Goal: Contribute content: Contribute content

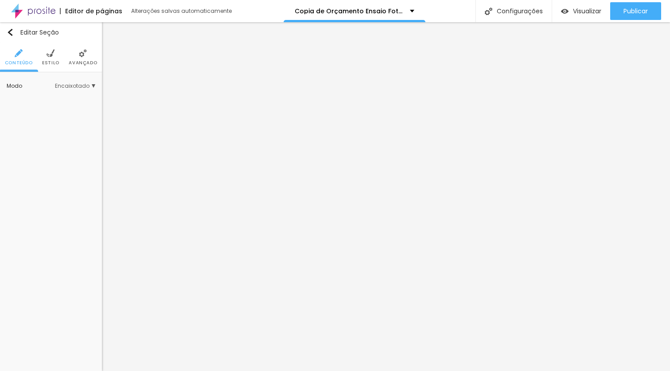
click at [53, 59] on li "Estilo" at bounding box center [50, 57] width 17 height 29
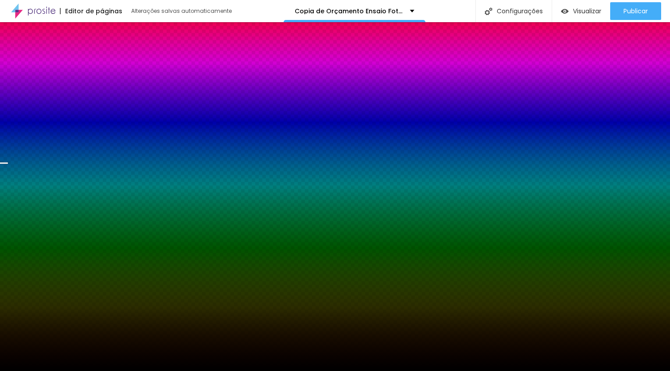
click at [51, 91] on span "Trocar imagem" at bounding box center [31, 88] width 48 height 8
click at [47, 91] on span "Trocar imagem" at bounding box center [31, 88] width 48 height 8
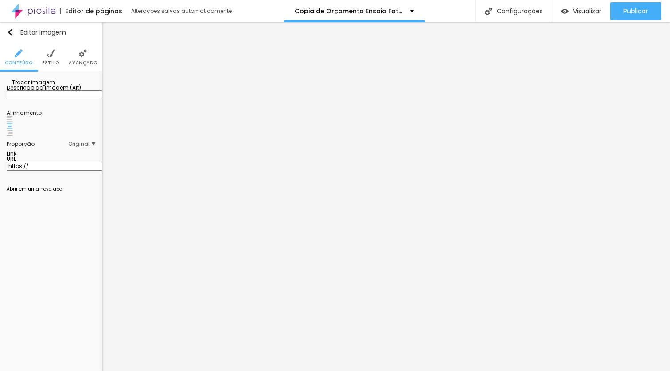
click at [35, 86] on span "Trocar imagem" at bounding box center [31, 82] width 48 height 8
click at [51, 56] on img at bounding box center [51, 53] width 8 height 8
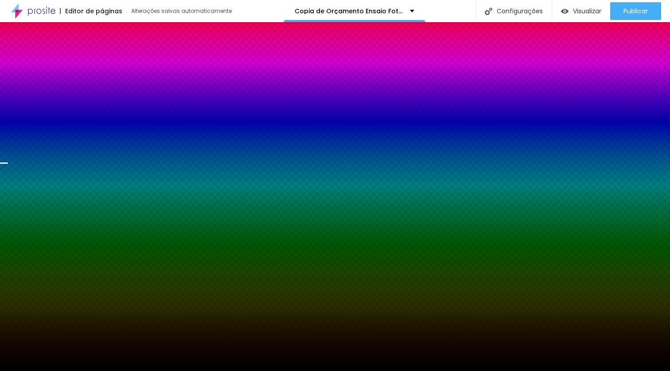
click at [55, 91] on span "Trocar imagem" at bounding box center [31, 88] width 48 height 8
click at [50, 91] on span "Trocar imagem" at bounding box center [31, 88] width 48 height 8
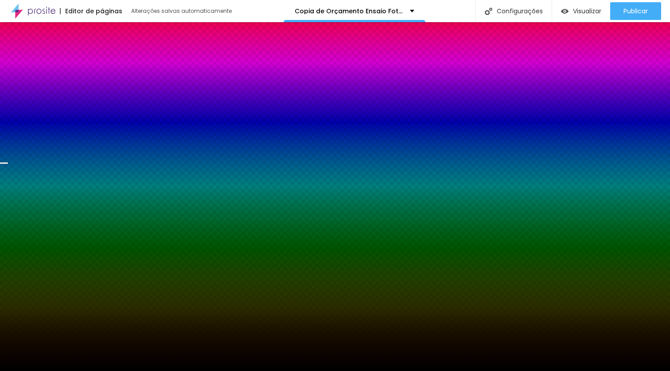
click at [44, 91] on span "Trocar imagem" at bounding box center [31, 88] width 48 height 8
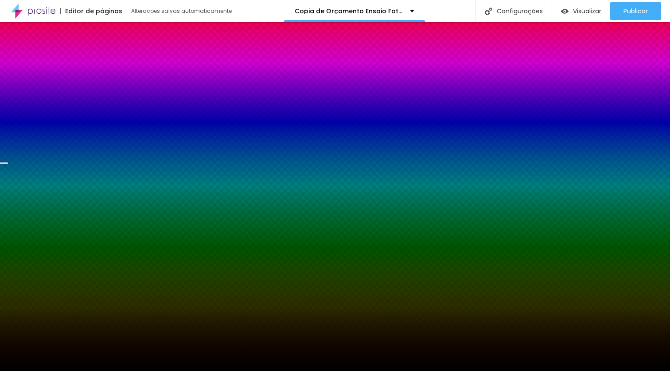
click at [48, 91] on span "Trocar imagem" at bounding box center [31, 88] width 48 height 8
click at [55, 91] on span "Trocar imagem" at bounding box center [31, 88] width 48 height 8
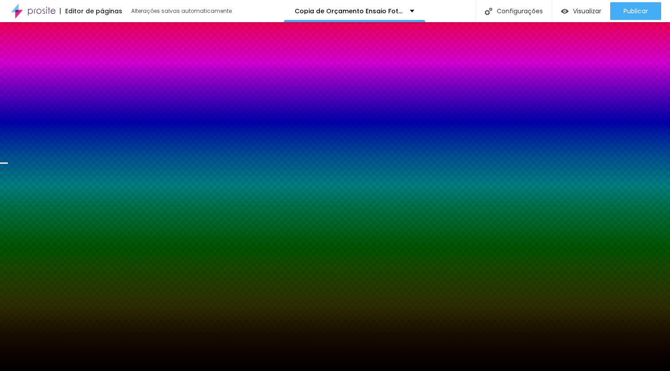
click at [52, 91] on span "Trocar imagem" at bounding box center [31, 88] width 48 height 8
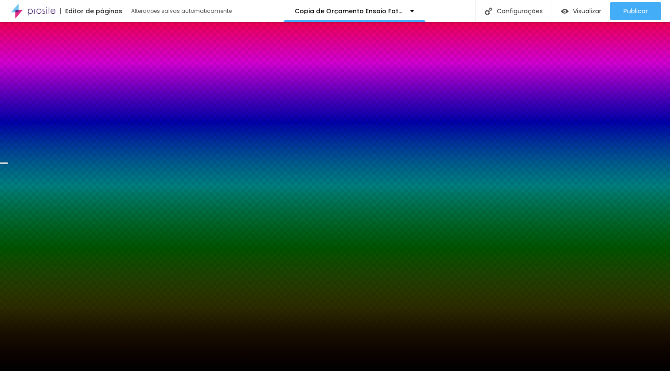
click at [45, 91] on span "Trocar imagem" at bounding box center [31, 88] width 48 height 8
click at [47, 91] on span "Trocar imagem" at bounding box center [31, 88] width 48 height 8
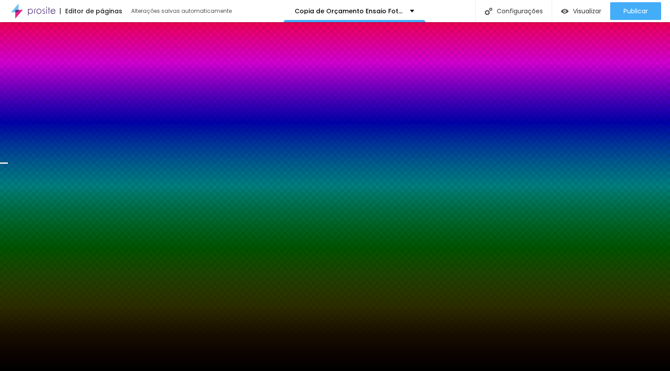
click at [54, 91] on span "Trocar imagem" at bounding box center [31, 88] width 48 height 8
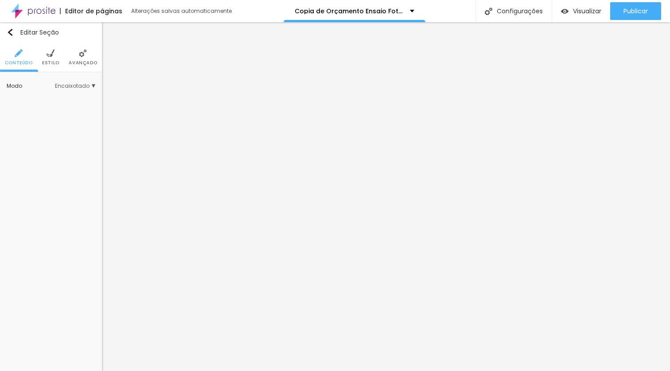
click at [48, 58] on li "Estilo" at bounding box center [50, 57] width 17 height 29
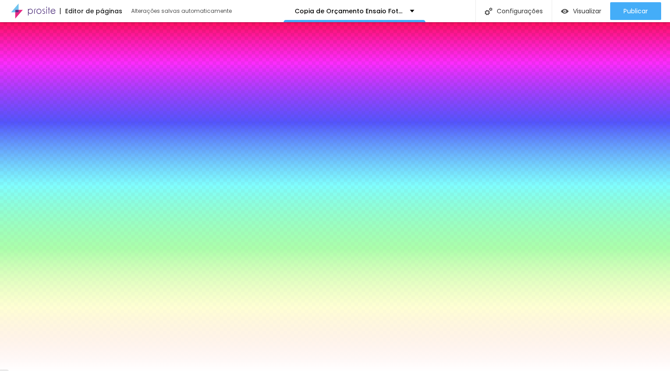
click at [47, 91] on span "Trocar imagem" at bounding box center [31, 88] width 48 height 8
click at [55, 91] on span "Trocar imagem" at bounding box center [31, 88] width 48 height 8
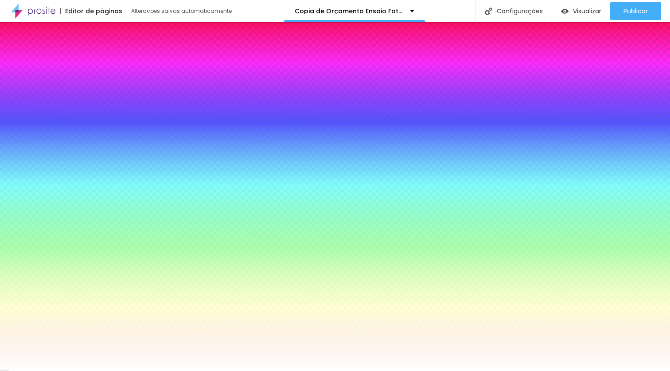
click at [33, 91] on span "Trocar imagem" at bounding box center [31, 88] width 48 height 8
click at [43, 91] on span "Trocar imagem" at bounding box center [31, 88] width 48 height 8
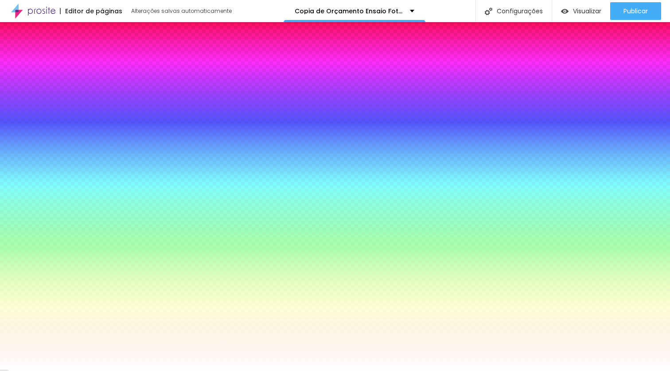
click at [51, 91] on span "Trocar imagem" at bounding box center [31, 88] width 48 height 8
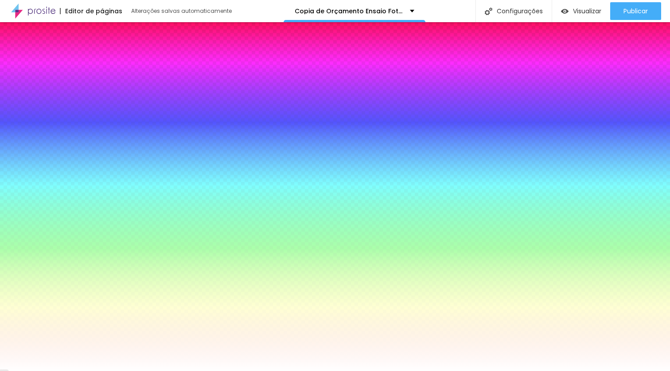
click at [37, 91] on span "Trocar imagem" at bounding box center [31, 88] width 48 height 8
click at [51, 91] on span "Trocar imagem" at bounding box center [31, 88] width 48 height 8
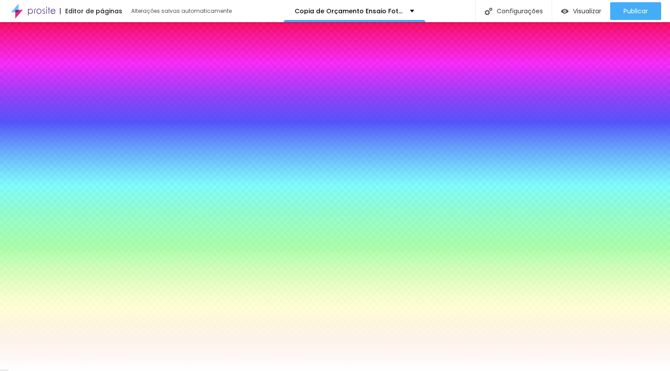
click at [55, 91] on span "Trocar imagem" at bounding box center [31, 88] width 48 height 8
click at [38, 91] on span "Trocar imagem" at bounding box center [31, 88] width 48 height 8
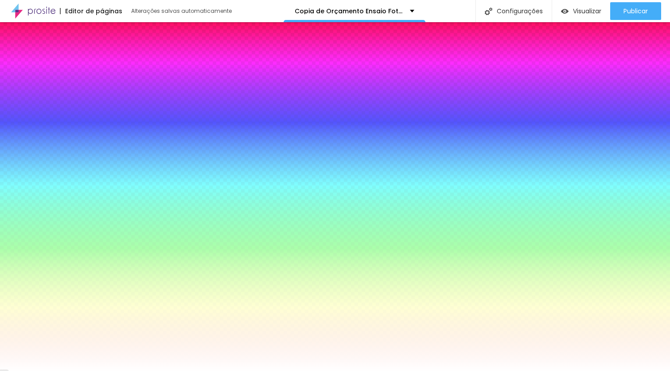
click at [55, 91] on span "Trocar imagem" at bounding box center [31, 88] width 48 height 8
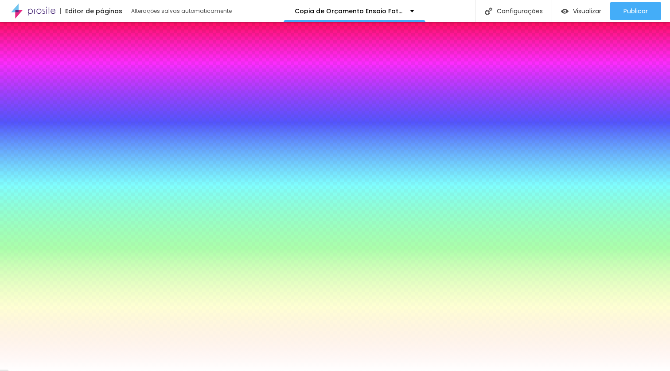
click at [45, 91] on span "Trocar imagem" at bounding box center [31, 88] width 48 height 8
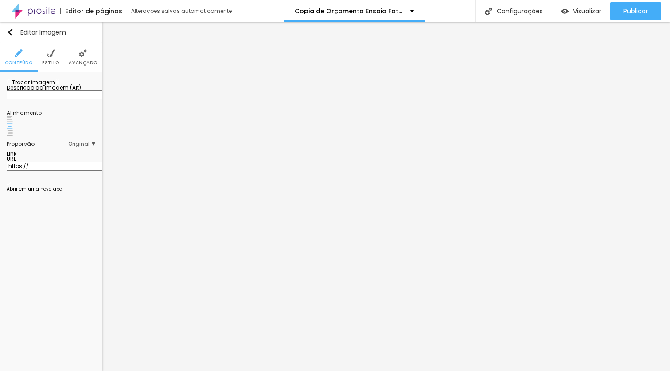
click at [47, 86] on span "Trocar imagem" at bounding box center [31, 82] width 48 height 8
click at [45, 61] on span "Estilo" at bounding box center [50, 63] width 17 height 4
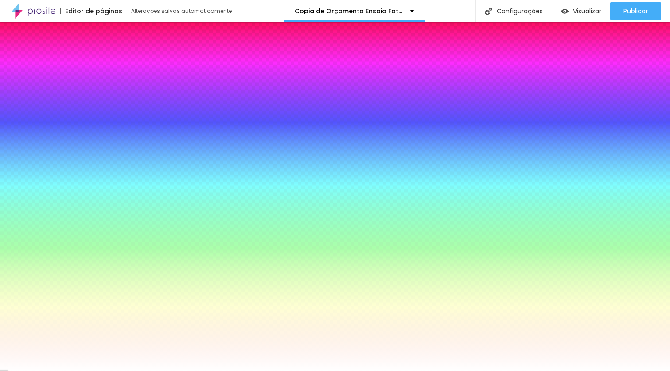
click at [39, 91] on span "Trocar imagem" at bounding box center [31, 88] width 48 height 8
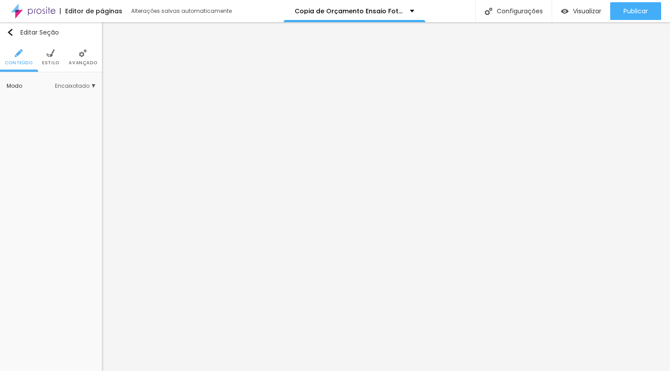
click at [50, 61] on span "Estilo" at bounding box center [50, 63] width 17 height 4
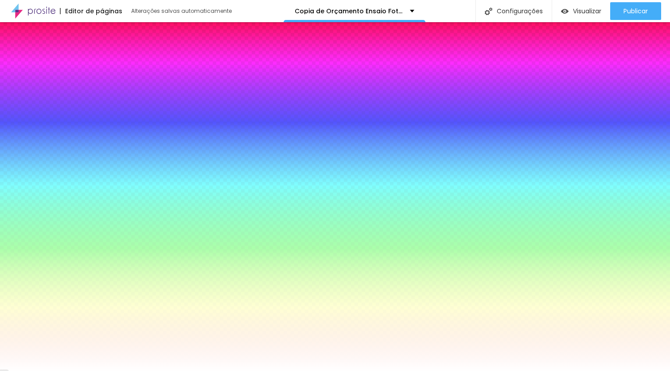
click at [47, 91] on span "Trocar imagem" at bounding box center [31, 88] width 48 height 8
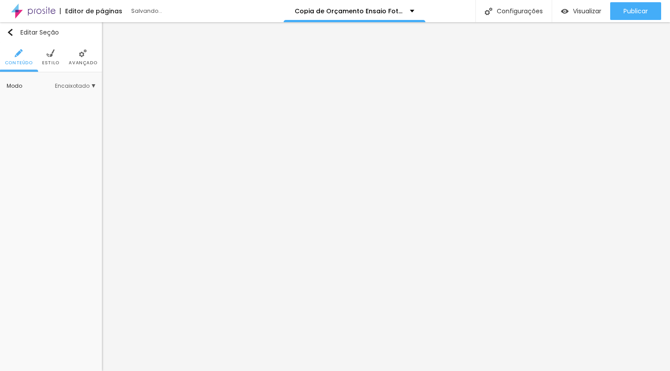
click at [55, 56] on li "Estilo" at bounding box center [50, 57] width 17 height 29
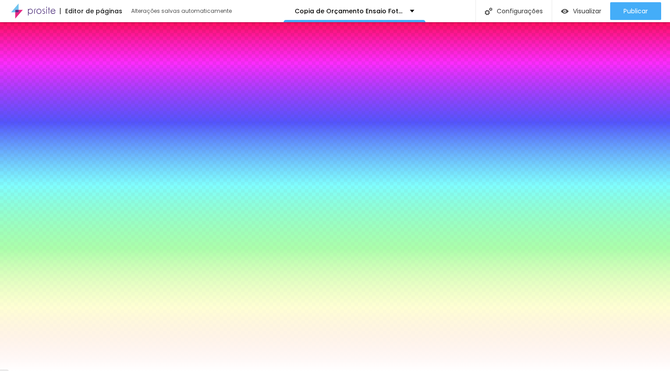
click at [52, 91] on span "Trocar imagem" at bounding box center [31, 88] width 48 height 8
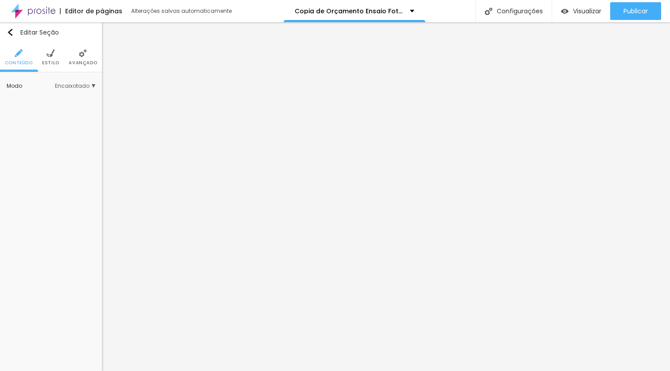
click at [44, 57] on li "Estilo" at bounding box center [50, 57] width 17 height 29
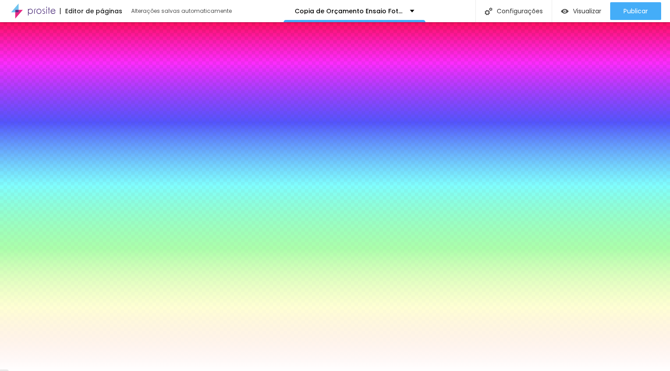
click at [41, 91] on span "Trocar imagem" at bounding box center [31, 88] width 48 height 8
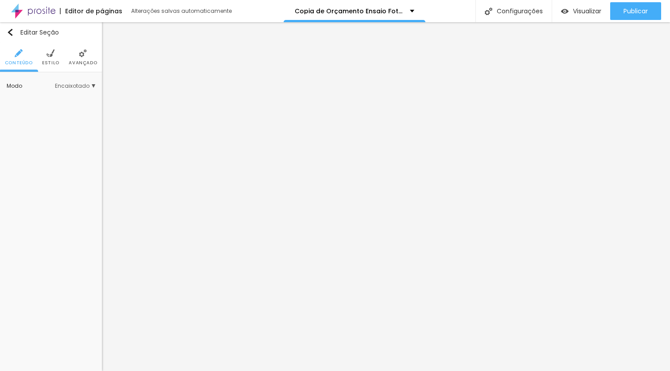
click at [50, 55] on img at bounding box center [51, 53] width 8 height 8
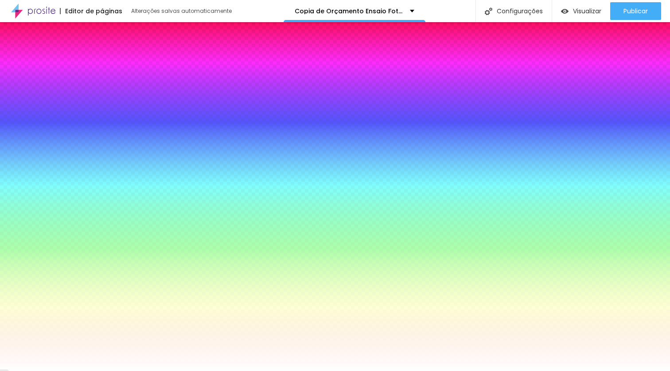
click at [53, 91] on span "Trocar imagem" at bounding box center [31, 88] width 48 height 8
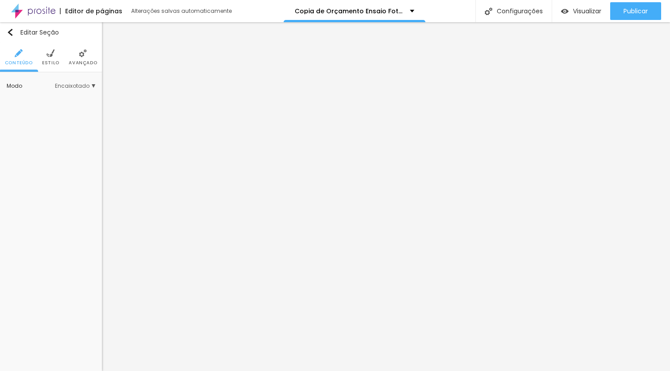
click at [50, 51] on img at bounding box center [51, 53] width 8 height 8
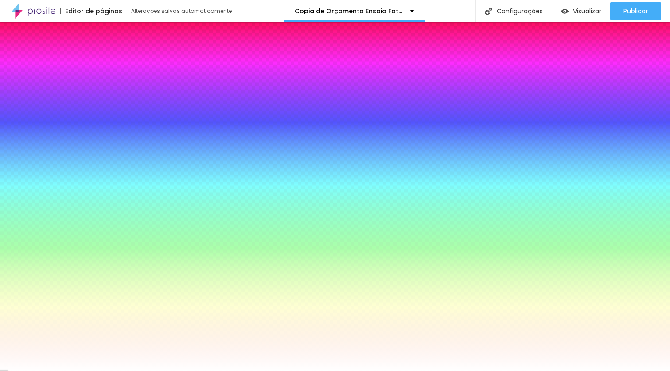
click at [49, 91] on span "Trocar imagem" at bounding box center [31, 88] width 48 height 8
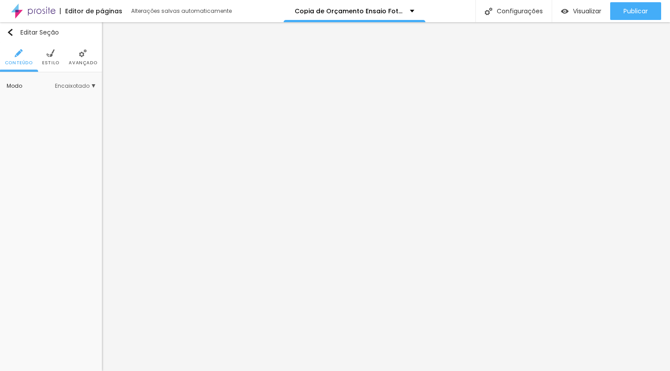
click at [51, 62] on span "Estilo" at bounding box center [50, 63] width 17 height 4
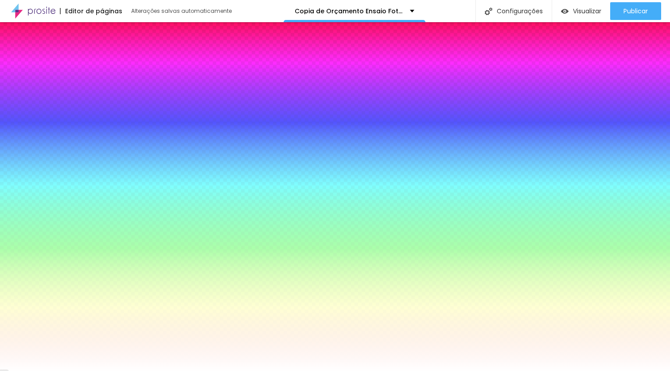
click at [48, 91] on span "Trocar imagem" at bounding box center [31, 88] width 48 height 8
click at [101, 119] on div "Imagem de fundo Trocar imagem Efeito da Imagem Parallax Nenhum Parallax Cor de …" at bounding box center [51, 131] width 102 height 118
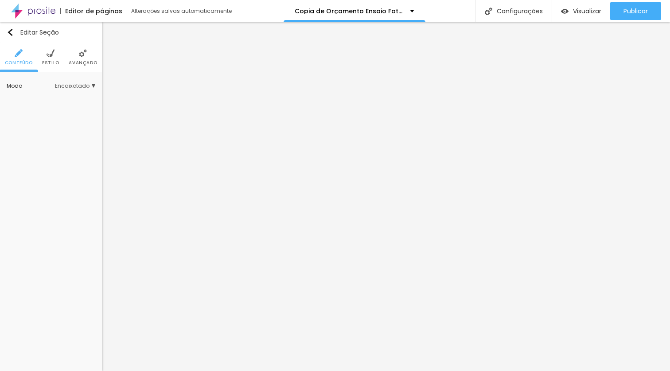
drag, startPoint x: 48, startPoint y: 62, endPoint x: 49, endPoint y: 69, distance: 6.3
click at [48, 62] on span "Estilo" at bounding box center [50, 63] width 17 height 4
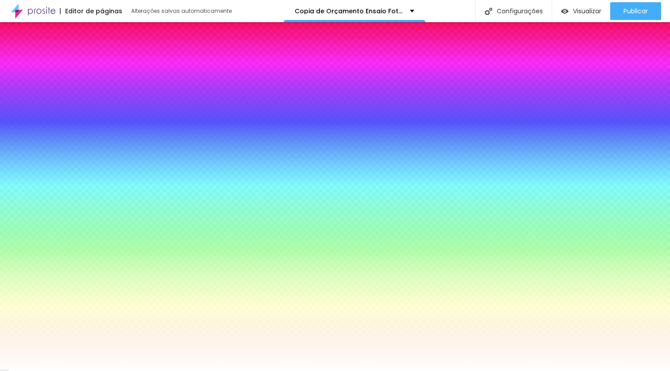
click at [47, 91] on span "Trocar imagem" at bounding box center [31, 88] width 48 height 8
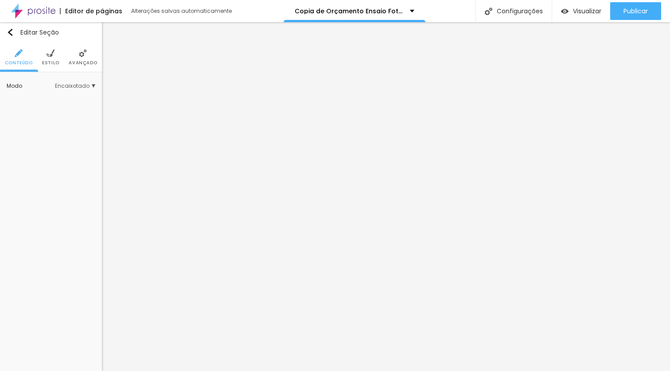
click at [55, 55] on li "Estilo" at bounding box center [50, 57] width 17 height 29
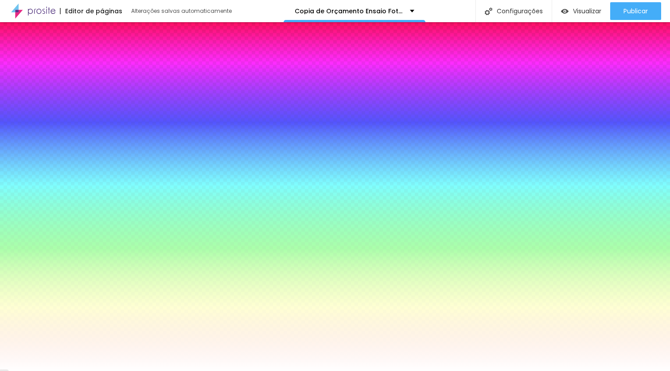
click at [36, 91] on span "Trocar imagem" at bounding box center [31, 88] width 48 height 8
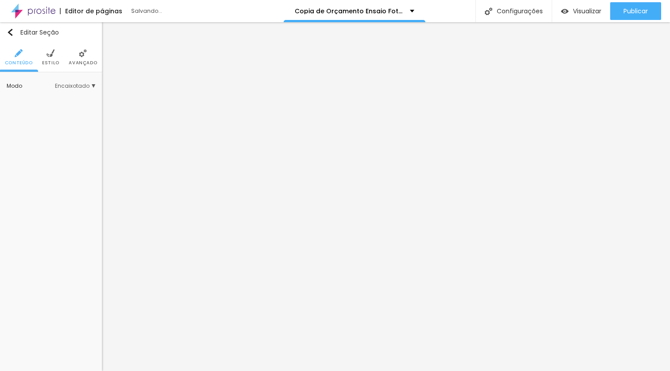
click at [53, 58] on li "Estilo" at bounding box center [50, 57] width 17 height 29
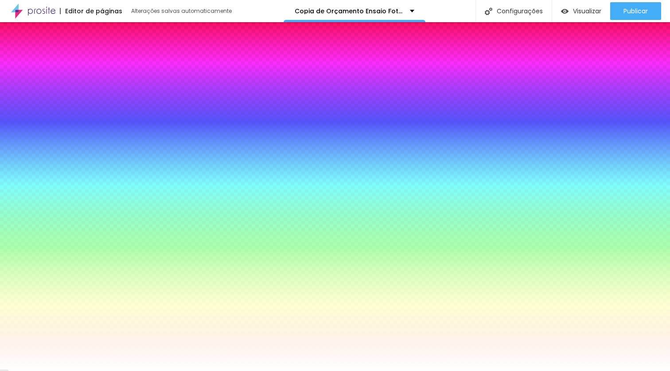
click at [46, 91] on span "Trocar imagem" at bounding box center [31, 88] width 48 height 8
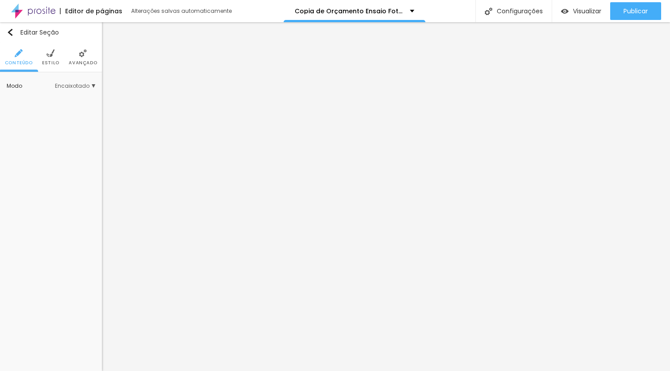
click at [48, 51] on img at bounding box center [51, 53] width 8 height 8
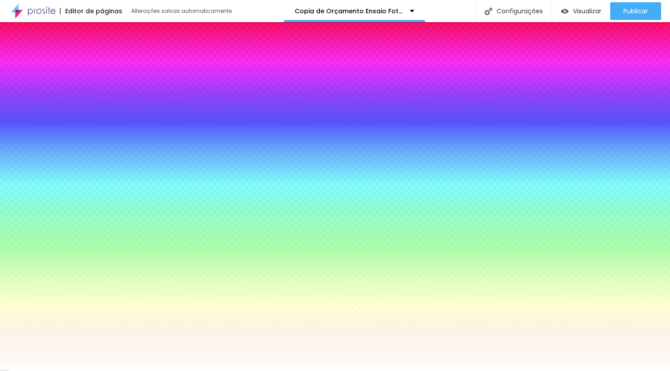
click at [45, 91] on span "Trocar imagem" at bounding box center [31, 88] width 48 height 8
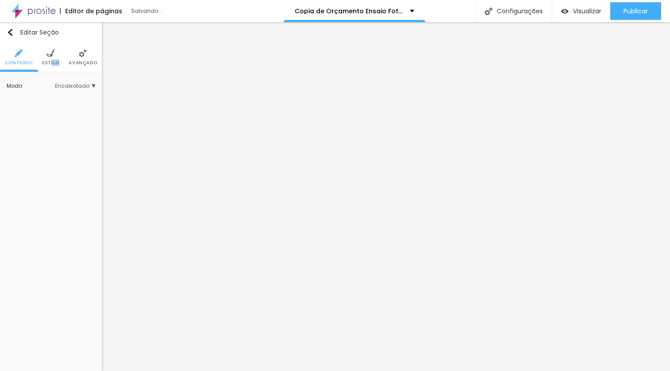
click at [50, 65] on li "Estilo" at bounding box center [50, 57] width 17 height 29
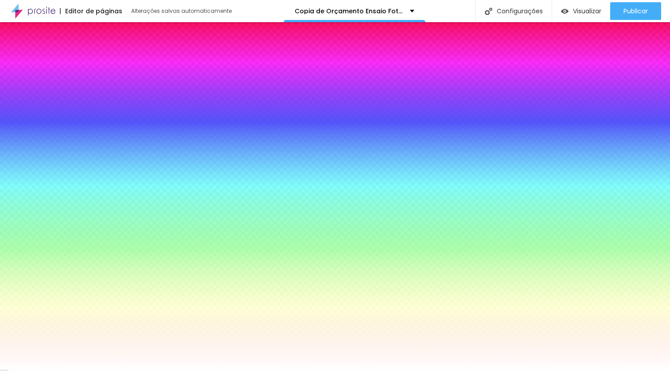
click at [50, 91] on span "Trocar imagem" at bounding box center [31, 88] width 48 height 8
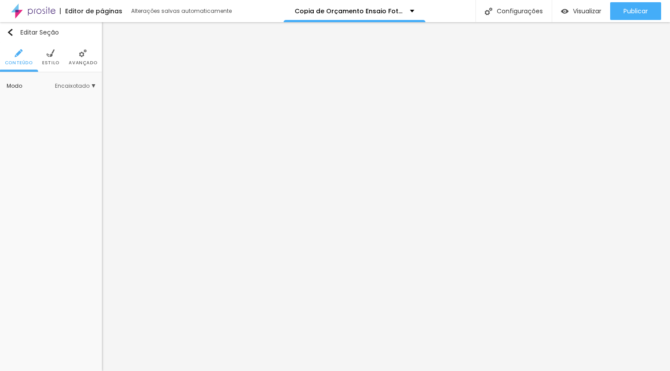
click at [55, 62] on span "Estilo" at bounding box center [50, 63] width 17 height 4
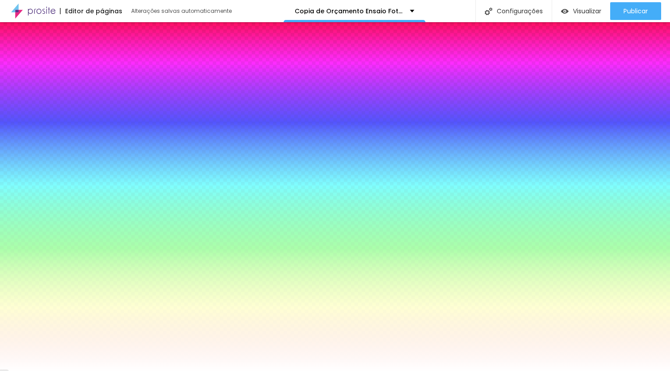
click at [47, 91] on span "Trocar imagem" at bounding box center [31, 88] width 48 height 8
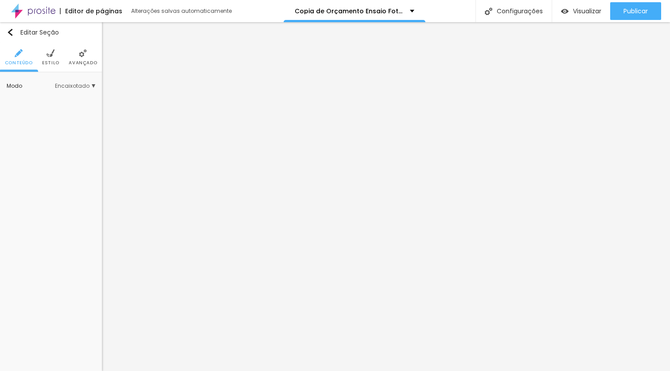
click at [41, 60] on ul "Conteúdo Estilo Avançado" at bounding box center [51, 58] width 102 height 30
click at [53, 62] on span "Estilo" at bounding box center [50, 63] width 17 height 4
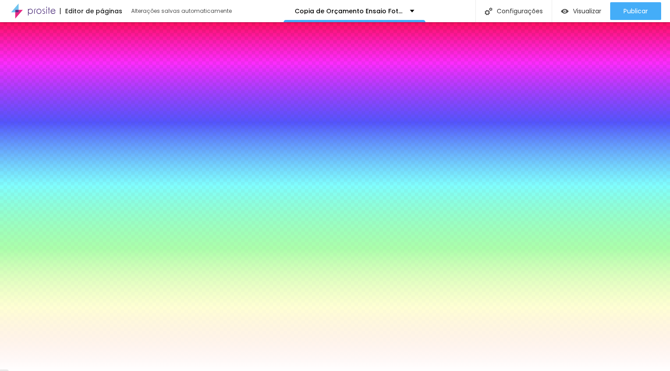
click at [48, 91] on span "Trocar imagem" at bounding box center [31, 88] width 48 height 8
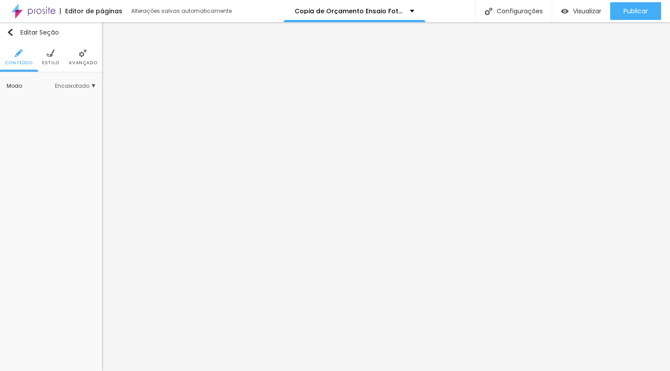
click at [49, 66] on li "Estilo" at bounding box center [50, 57] width 17 height 29
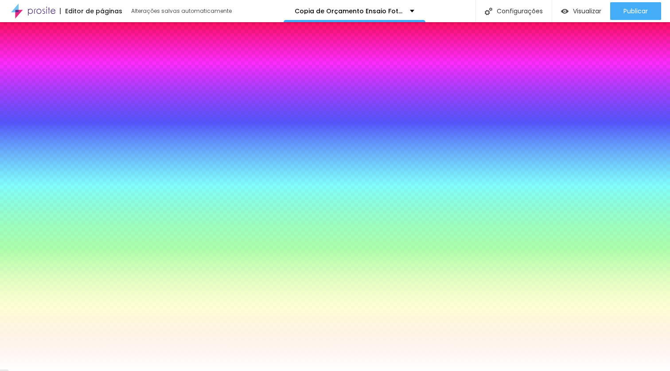
click at [46, 91] on span "Trocar imagem" at bounding box center [31, 88] width 48 height 8
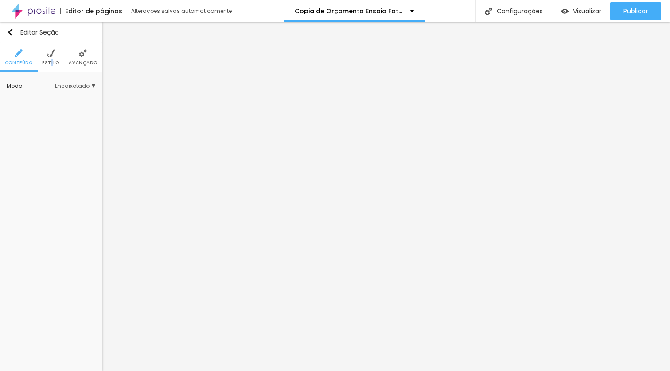
click at [51, 62] on span "Estilo" at bounding box center [50, 63] width 17 height 4
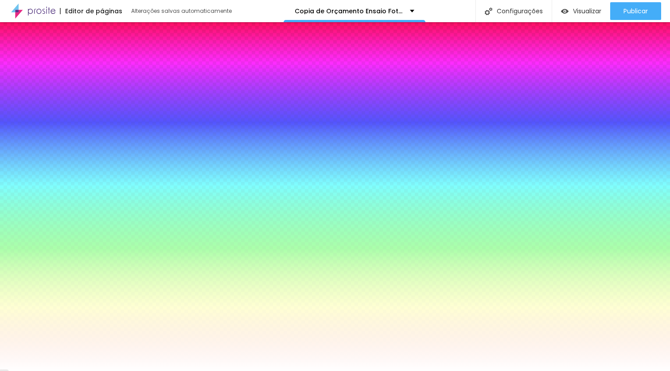
click at [50, 91] on span "Trocar imagem" at bounding box center [31, 88] width 48 height 8
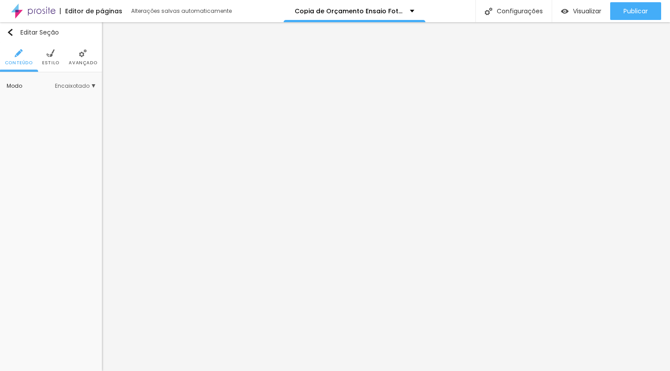
click at [50, 64] on span "Estilo" at bounding box center [50, 63] width 17 height 4
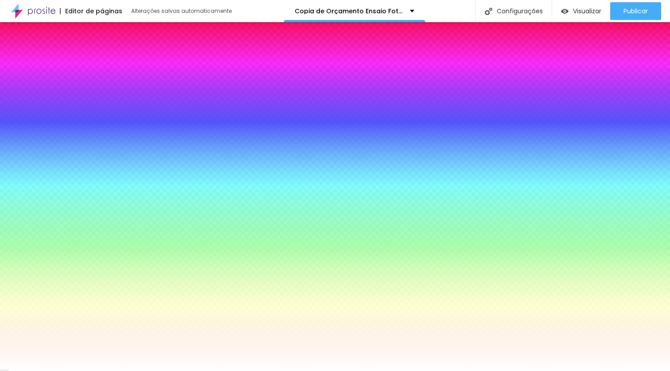
click at [45, 91] on span "Trocar imagem" at bounding box center [31, 88] width 48 height 8
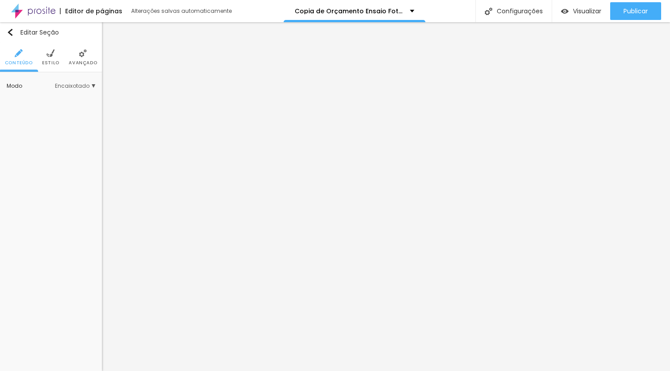
click at [55, 65] on span "Estilo" at bounding box center [50, 63] width 17 height 4
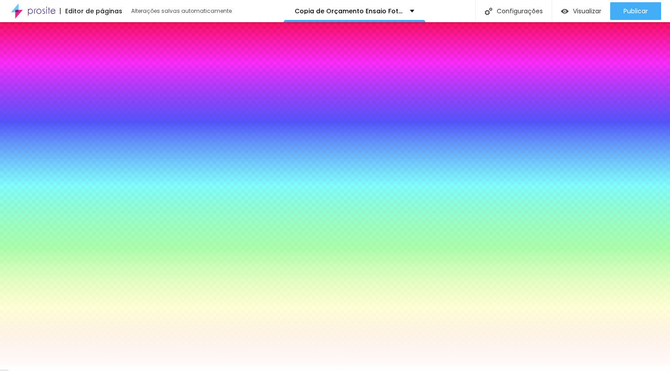
click at [41, 91] on span "Trocar imagem" at bounding box center [31, 88] width 48 height 8
drag, startPoint x: 327, startPoint y: 132, endPoint x: 331, endPoint y: 137, distance: 6.6
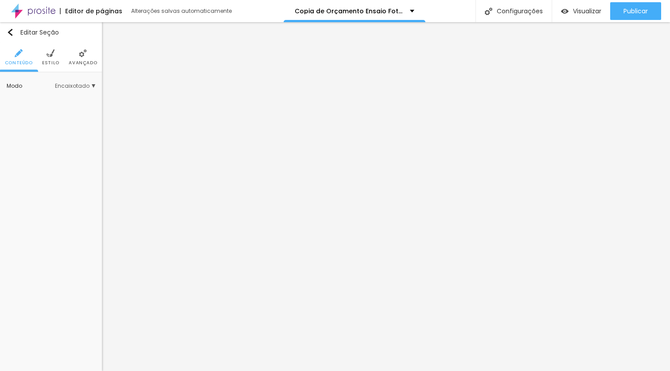
click at [45, 48] on li "Estilo" at bounding box center [50, 57] width 17 height 29
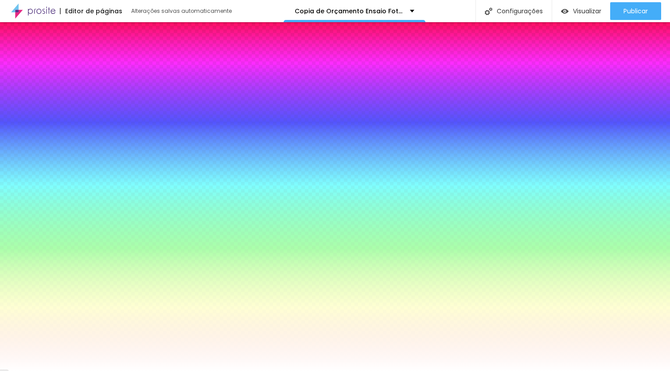
click at [55, 91] on span "Trocar imagem" at bounding box center [31, 88] width 48 height 8
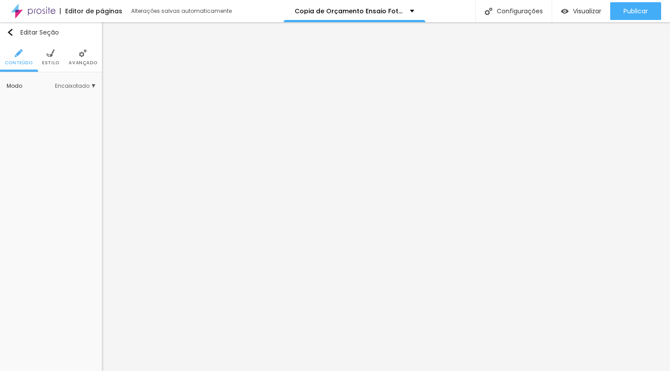
click at [45, 66] on li "Estilo" at bounding box center [50, 57] width 17 height 29
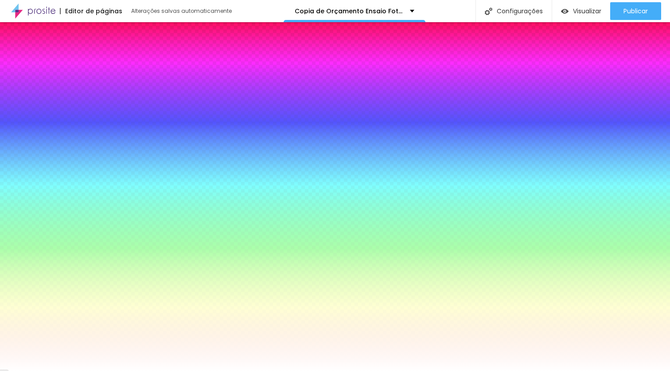
click at [55, 91] on span "Trocar imagem" at bounding box center [31, 88] width 48 height 8
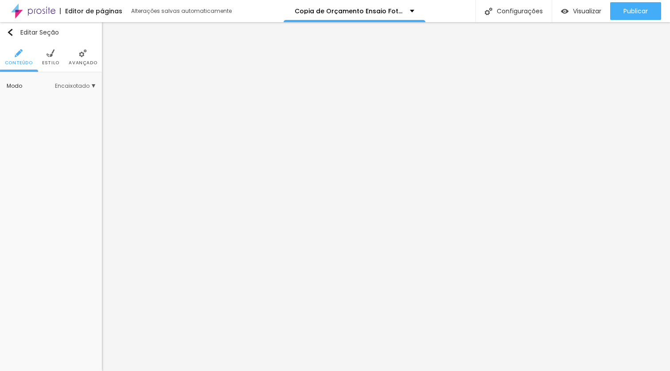
click at [47, 66] on li "Estilo" at bounding box center [50, 57] width 17 height 29
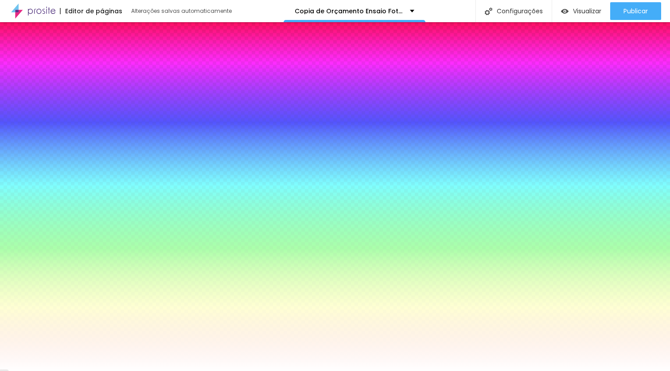
click at [37, 91] on span "Trocar imagem" at bounding box center [31, 88] width 48 height 8
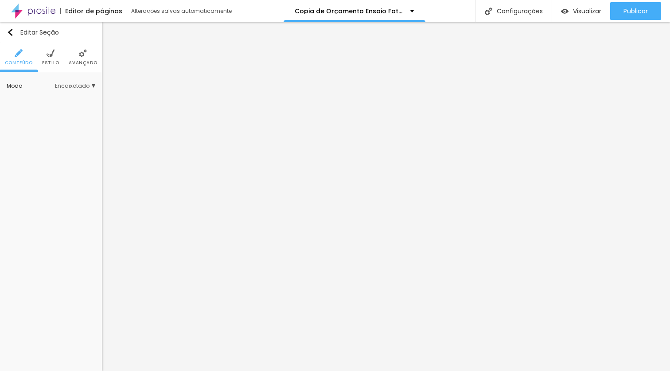
click at [40, 57] on ul "Conteúdo Estilo Avançado" at bounding box center [51, 58] width 102 height 30
click at [49, 48] on li "Estilo" at bounding box center [50, 57] width 17 height 29
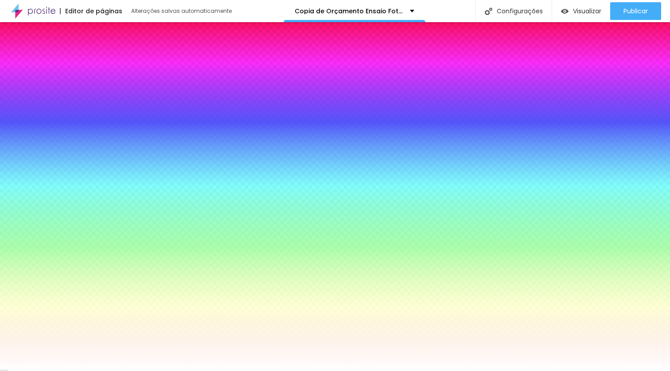
click at [50, 91] on span "Trocar imagem" at bounding box center [31, 88] width 48 height 8
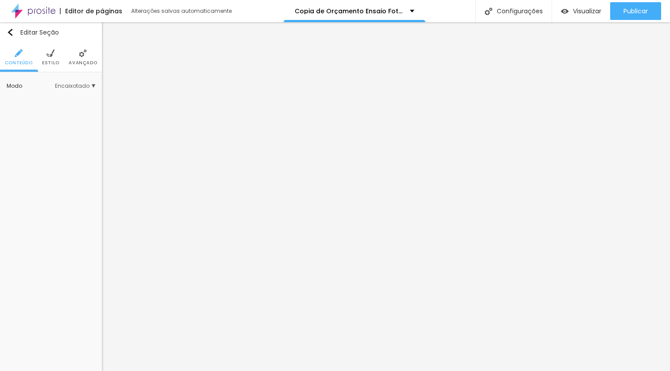
drag, startPoint x: 43, startPoint y: 59, endPoint x: 48, endPoint y: 64, distance: 7.5
click at [43, 58] on li "Estilo" at bounding box center [50, 57] width 17 height 29
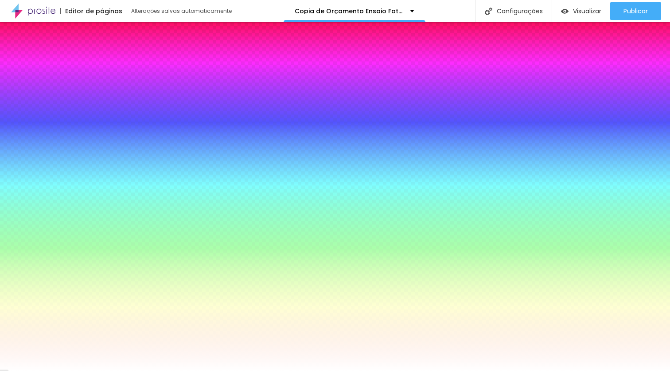
click at [49, 91] on span "Trocar imagem" at bounding box center [31, 88] width 48 height 8
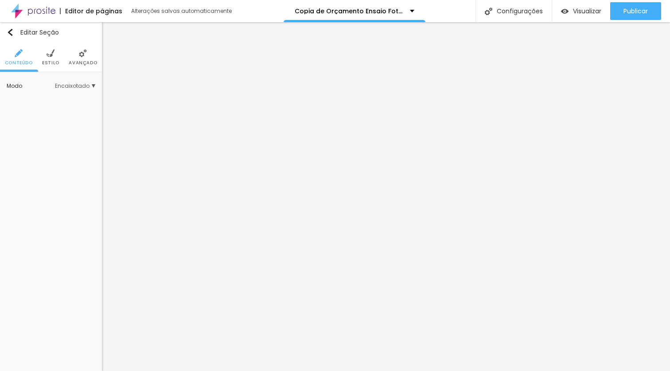
click at [51, 52] on img at bounding box center [51, 53] width 8 height 8
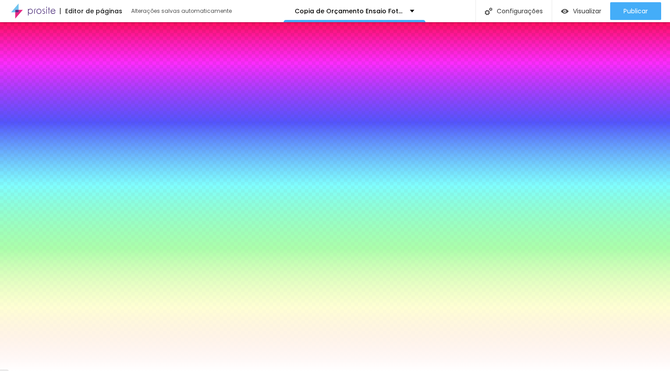
click at [45, 91] on span "Trocar imagem" at bounding box center [31, 88] width 48 height 8
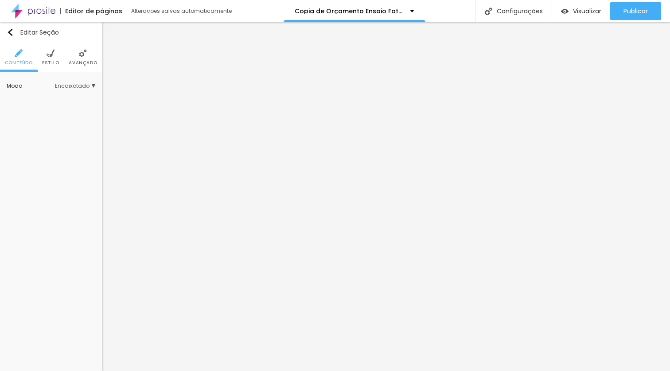
click at [44, 54] on li "Estilo" at bounding box center [50, 57] width 17 height 29
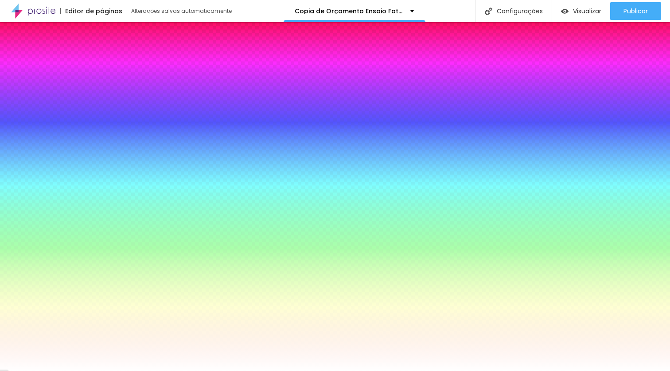
click at [52, 91] on span "Trocar imagem" at bounding box center [31, 88] width 48 height 8
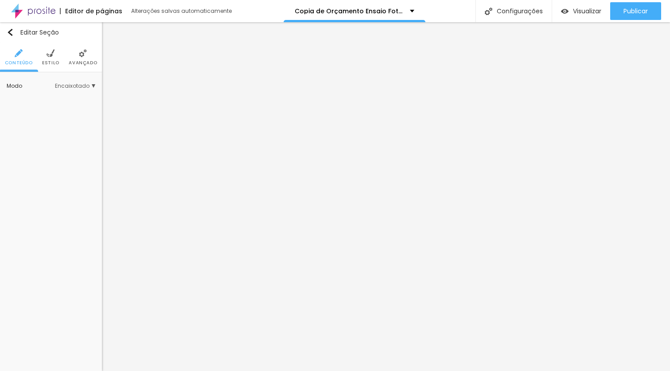
click at [51, 54] on img at bounding box center [51, 53] width 8 height 8
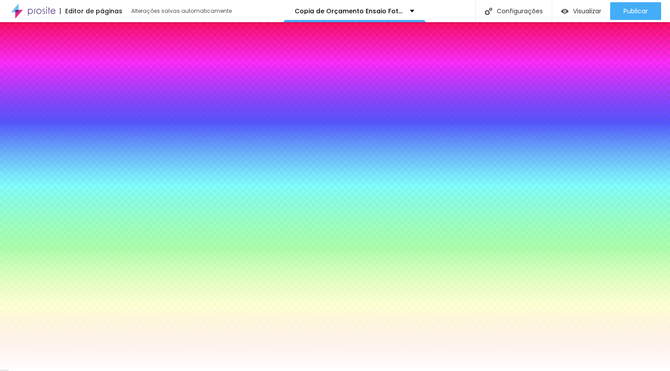
click at [54, 91] on span "Trocar imagem" at bounding box center [31, 88] width 48 height 8
drag, startPoint x: 340, startPoint y: 265, endPoint x: 360, endPoint y: 272, distance: 21.6
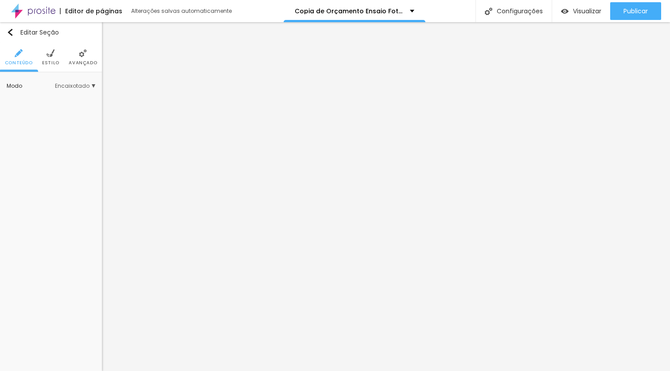
click at [50, 63] on span "Estilo" at bounding box center [50, 63] width 17 height 4
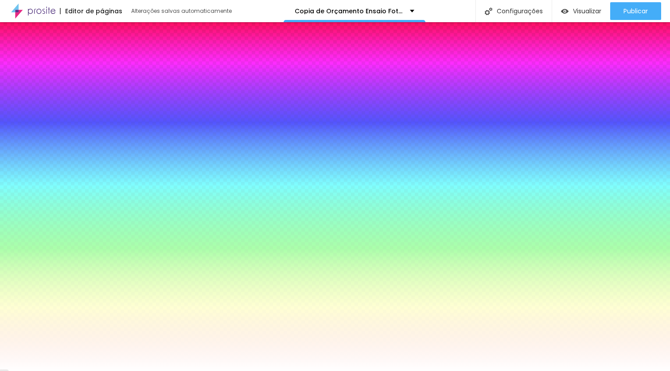
click at [55, 91] on span "Trocar imagem" at bounding box center [31, 88] width 48 height 8
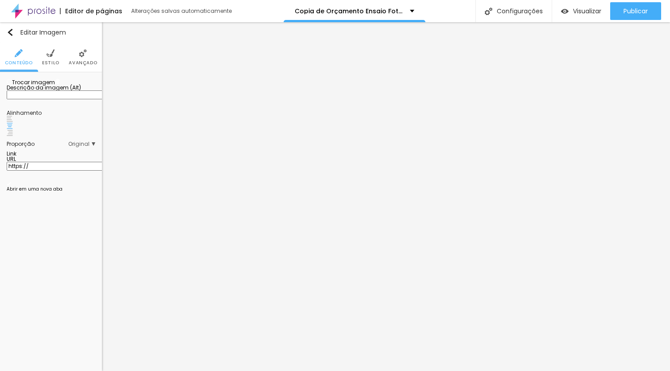
click at [47, 86] on span "Trocar imagem" at bounding box center [31, 82] width 48 height 8
click at [93, 63] on span "Avançado" at bounding box center [83, 63] width 28 height 4
click at [64, 86] on span "Adicionar imagem" at bounding box center [35, 82] width 57 height 8
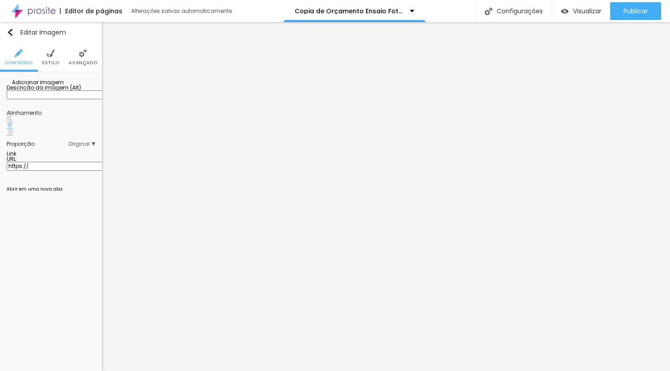
click at [41, 86] on span "Adicionar imagem" at bounding box center [35, 82] width 57 height 8
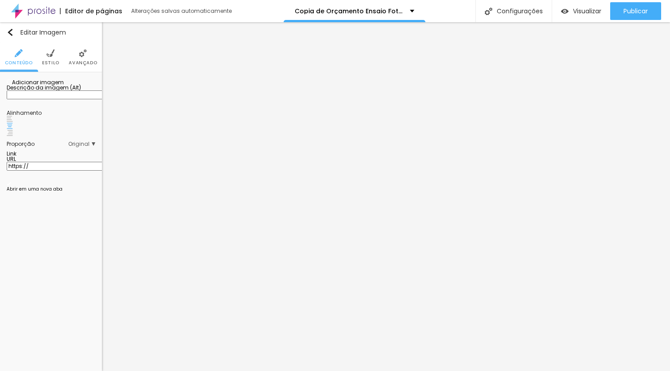
click at [59, 86] on span "Adicionar imagem" at bounding box center [35, 82] width 57 height 8
click at [45, 86] on span "Trocar imagem" at bounding box center [31, 82] width 48 height 8
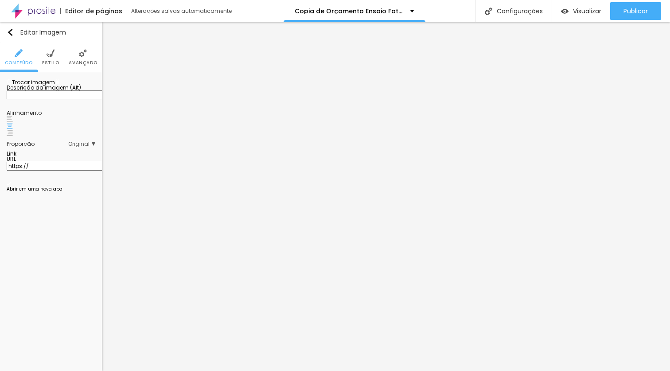
click at [46, 86] on span "Trocar imagem" at bounding box center [31, 82] width 48 height 8
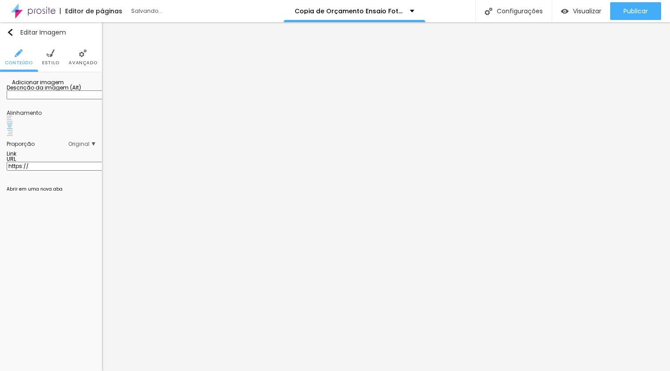
click at [49, 86] on span "Adicionar imagem" at bounding box center [35, 82] width 57 height 8
click at [57, 86] on span "Adicionar imagem" at bounding box center [35, 82] width 57 height 8
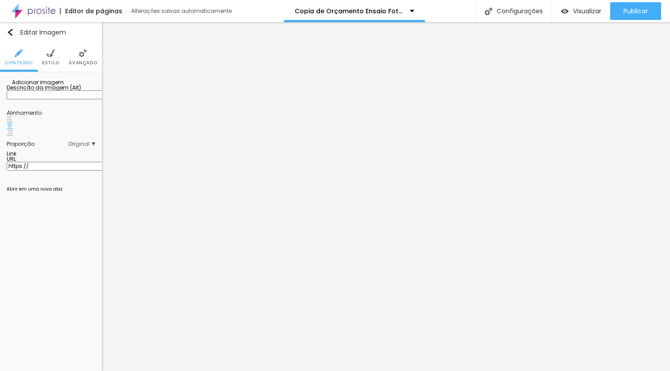
click at [41, 86] on span "Adicionar imagem" at bounding box center [35, 82] width 57 height 8
click at [64, 86] on span "Adicionar imagem" at bounding box center [35, 82] width 57 height 8
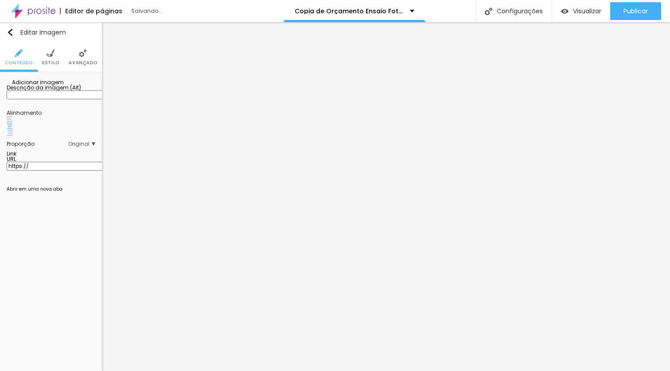
click at [33, 86] on span "Trocar imagem" at bounding box center [31, 82] width 48 height 8
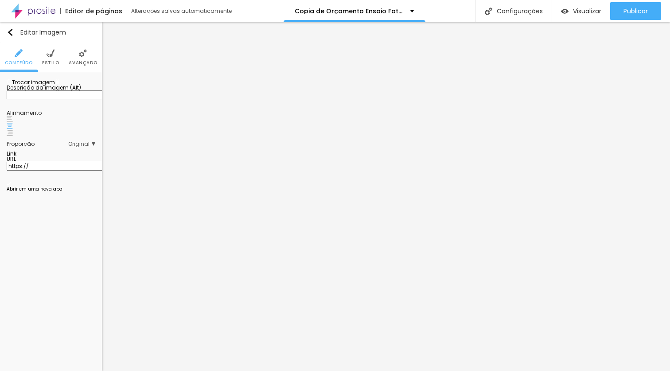
click at [55, 86] on span "Trocar imagem" at bounding box center [31, 82] width 48 height 8
click at [64, 86] on span "Adicionar imagem" at bounding box center [35, 82] width 57 height 8
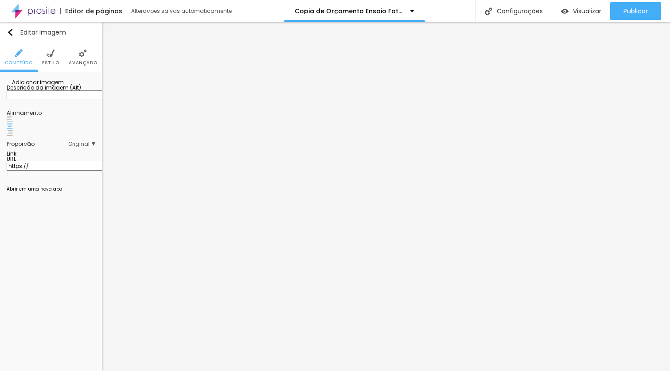
click at [47, 86] on span "Adicionar imagem" at bounding box center [35, 82] width 57 height 8
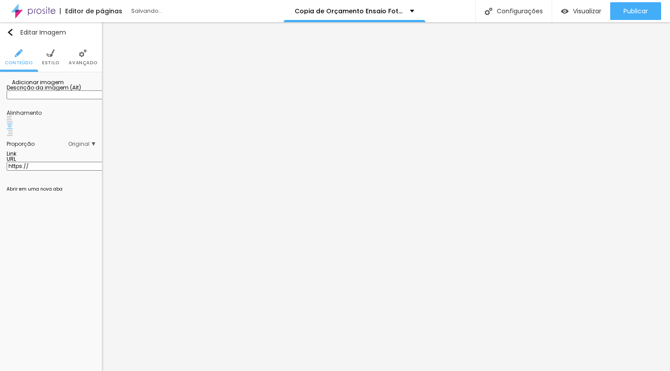
click at [92, 147] on span "Original" at bounding box center [81, 143] width 27 height 5
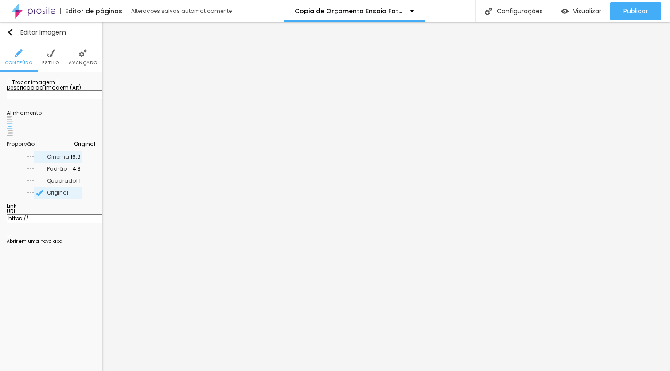
click at [61, 160] on span "Cinema" at bounding box center [58, 156] width 23 height 5
click at [65, 183] on span "Quadrado" at bounding box center [61, 180] width 29 height 5
click at [71, 195] on span "Original" at bounding box center [64, 192] width 34 height 5
click at [61, 172] on span "Padrão" at bounding box center [60, 168] width 26 height 5
click at [58, 199] on div "Original" at bounding box center [58, 193] width 48 height 12
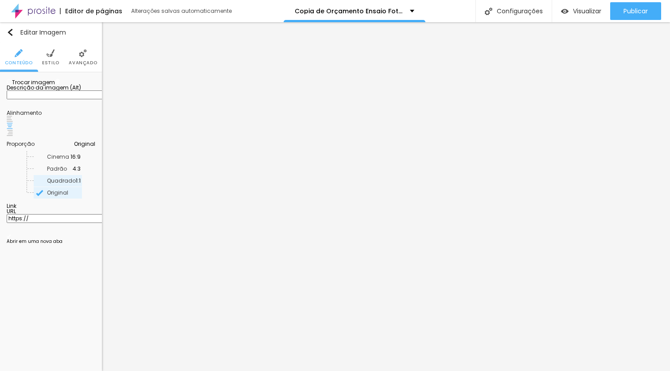
click at [61, 183] on span "Quadrado" at bounding box center [61, 180] width 29 height 5
click at [65, 172] on span "Padrão" at bounding box center [60, 168] width 26 height 5
click at [63, 160] on span "Cinema" at bounding box center [58, 156] width 23 height 5
click at [65, 183] on span "Quadrado" at bounding box center [61, 180] width 29 height 5
click at [65, 199] on div "Original" at bounding box center [58, 193] width 48 height 12
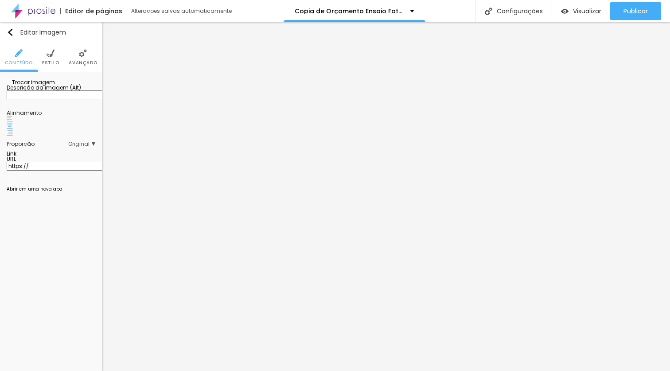
click at [74, 147] on span "Original" at bounding box center [81, 143] width 27 height 5
click at [65, 187] on div "Quadrado 1:1" at bounding box center [58, 181] width 48 height 12
click at [62, 172] on span "Padrão" at bounding box center [60, 168] width 26 height 5
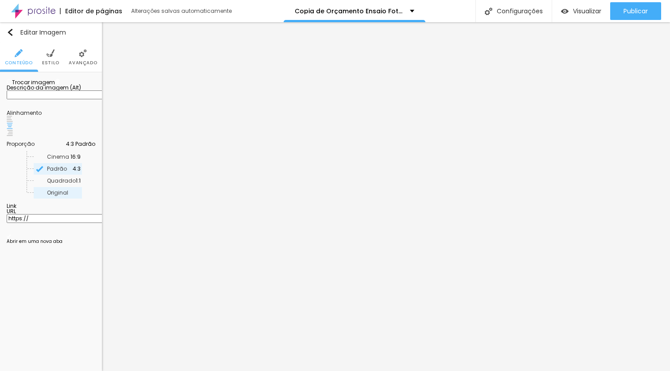
click at [67, 199] on div "Original" at bounding box center [58, 193] width 48 height 12
click at [62, 160] on span "Cinema" at bounding box center [58, 156] width 23 height 5
click at [66, 183] on span "Quadrado" at bounding box center [61, 180] width 29 height 5
click at [60, 172] on span "Padrão" at bounding box center [60, 168] width 26 height 5
click at [62, 187] on div "Quadrado 1:1" at bounding box center [58, 181] width 48 height 12
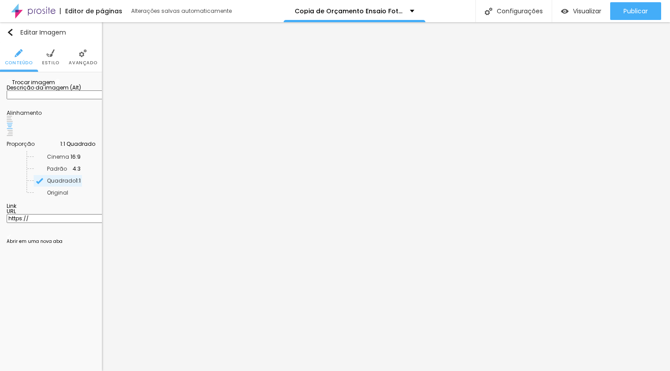
click at [70, 199] on div "Original" at bounding box center [58, 193] width 48 height 12
click at [82, 151] on div "Proporção Original Cinema 16:9 Padrão 4:3 Quadrado 1:1 Original" at bounding box center [51, 144] width 89 height 14
click at [82, 147] on span "Original" at bounding box center [81, 143] width 27 height 5
click at [65, 187] on div "Quadrado 1:1" at bounding box center [58, 181] width 48 height 12
click at [47, 196] on span "Original" at bounding box center [57, 193] width 21 height 8
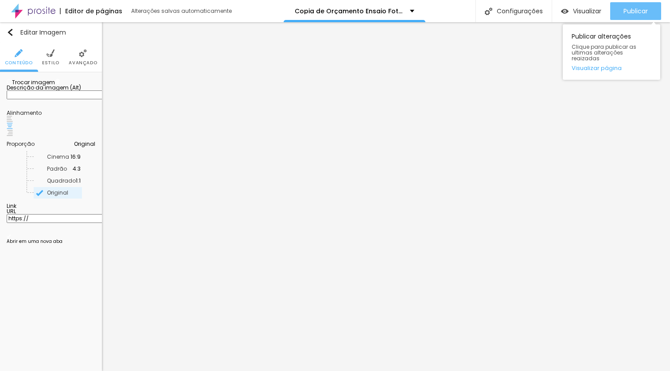
click at [631, 13] on span "Publicar" at bounding box center [636, 11] width 24 height 7
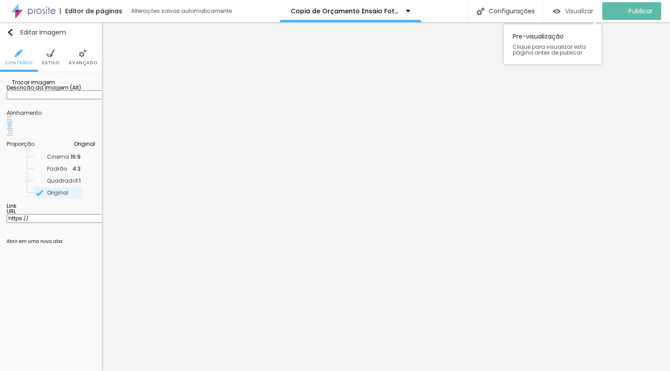
click at [569, 11] on div "Visualizar" at bounding box center [573, 12] width 40 height 8
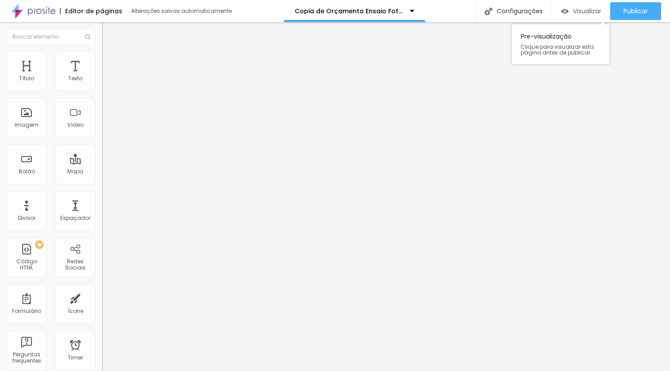
click at [590, 9] on span "Visualizar" at bounding box center [587, 11] width 28 height 7
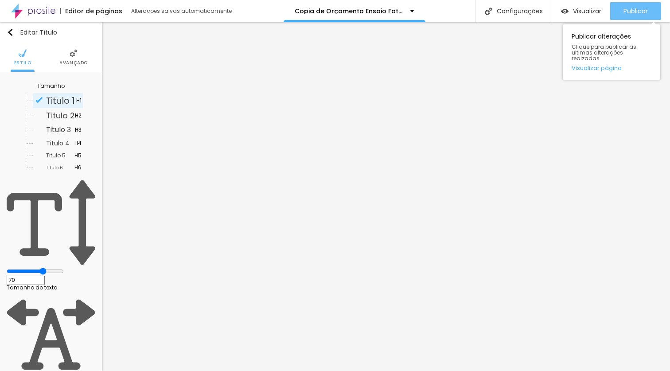
drag, startPoint x: 638, startPoint y: 11, endPoint x: 616, endPoint y: 14, distance: 21.5
click at [638, 11] on span "Publicar" at bounding box center [636, 11] width 24 height 7
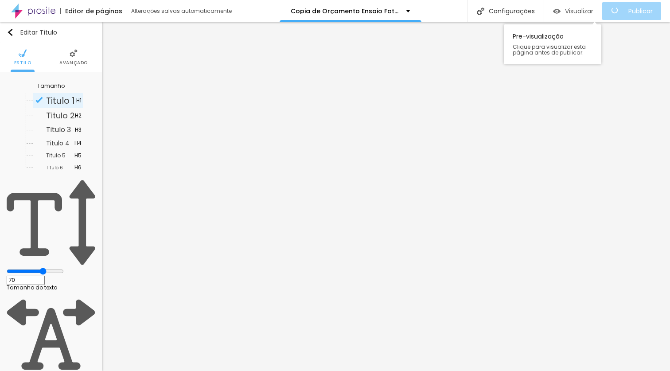
click at [583, 13] on span "Visualizar" at bounding box center [579, 11] width 28 height 7
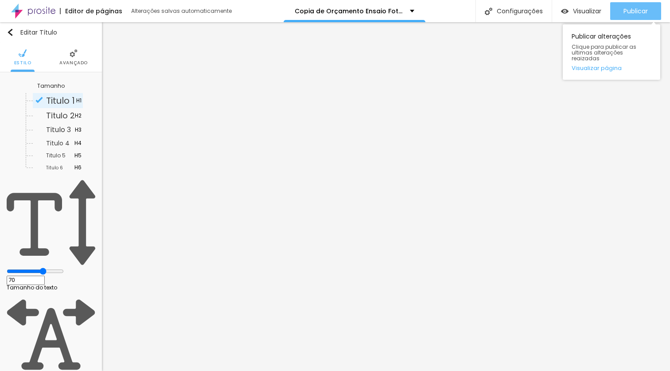
click at [643, 11] on span "Publicar" at bounding box center [636, 11] width 24 height 7
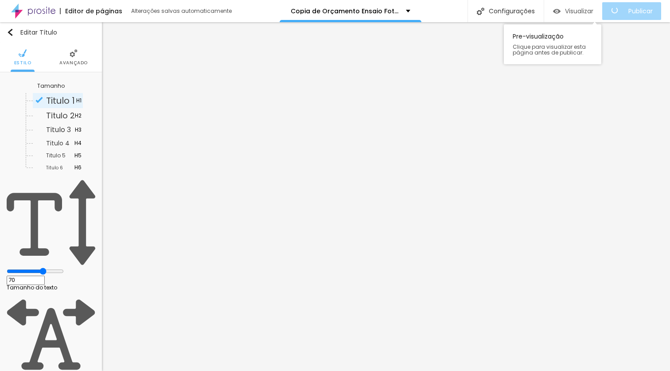
click at [583, 12] on span "Visualizar" at bounding box center [579, 11] width 28 height 7
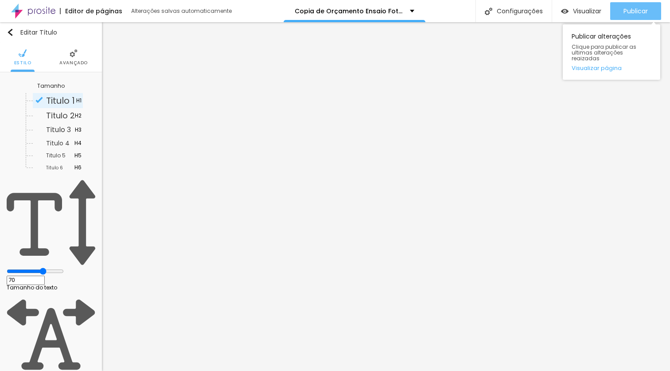
click at [632, 8] on span "Publicar" at bounding box center [636, 11] width 24 height 7
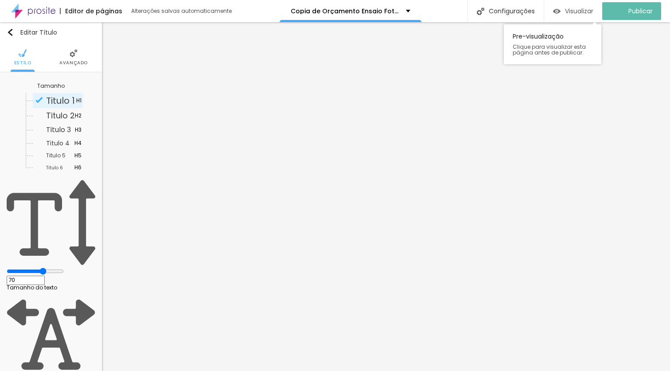
click at [583, 11] on span "Visualizar" at bounding box center [579, 11] width 28 height 7
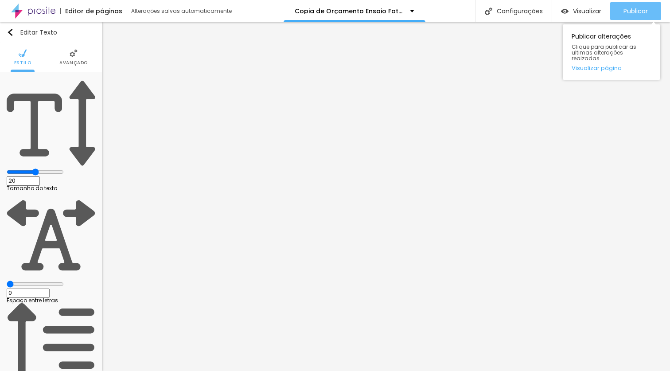
click at [629, 13] on span "Publicar" at bounding box center [636, 11] width 24 height 7
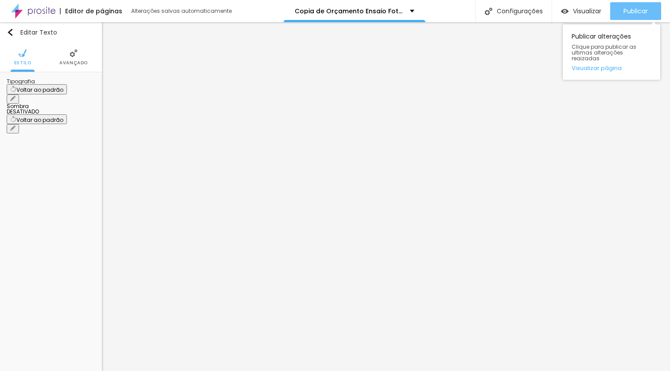
click at [624, 8] on span "Publicar" at bounding box center [636, 11] width 24 height 7
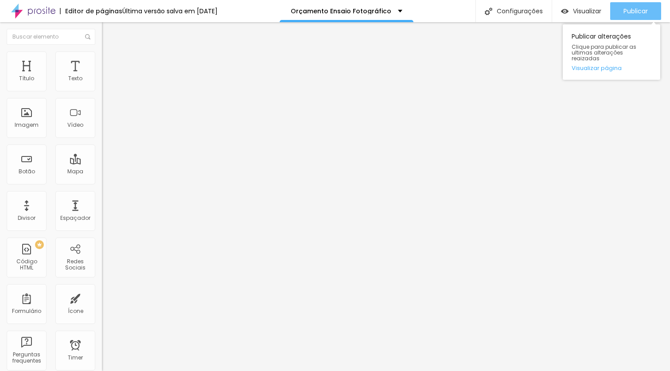
click at [626, 11] on span "Publicar" at bounding box center [636, 11] width 24 height 7
click at [628, 10] on span "Publicar" at bounding box center [636, 11] width 24 height 7
click at [645, 8] on span "Publicar" at bounding box center [636, 11] width 24 height 7
click at [629, 12] on span "Publicar" at bounding box center [636, 11] width 24 height 7
